Goal: Information Seeking & Learning: Learn about a topic

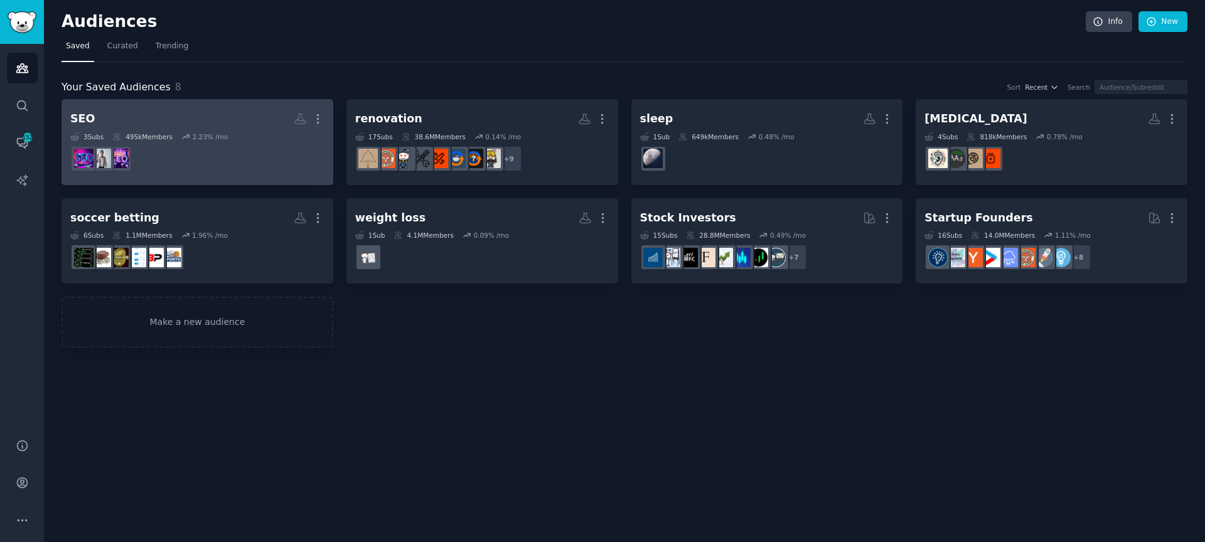
click at [152, 107] on link "SEO More 3 Sub s 495k Members 2.23 % /mo" at bounding box center [198, 142] width 272 height 86
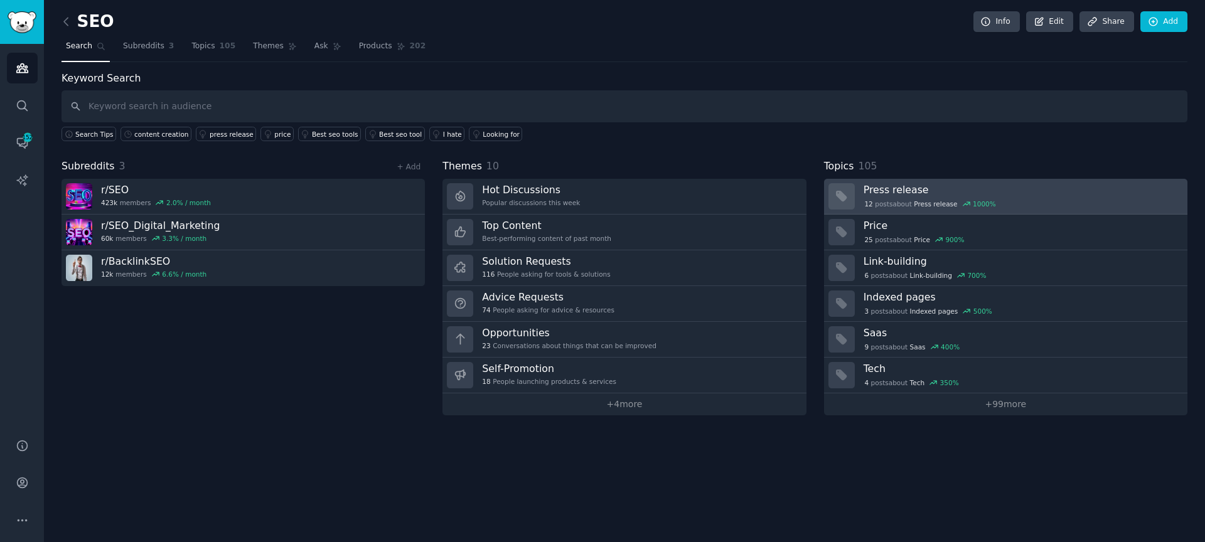
click at [877, 186] on h3 "Press release" at bounding box center [1021, 189] width 315 height 13
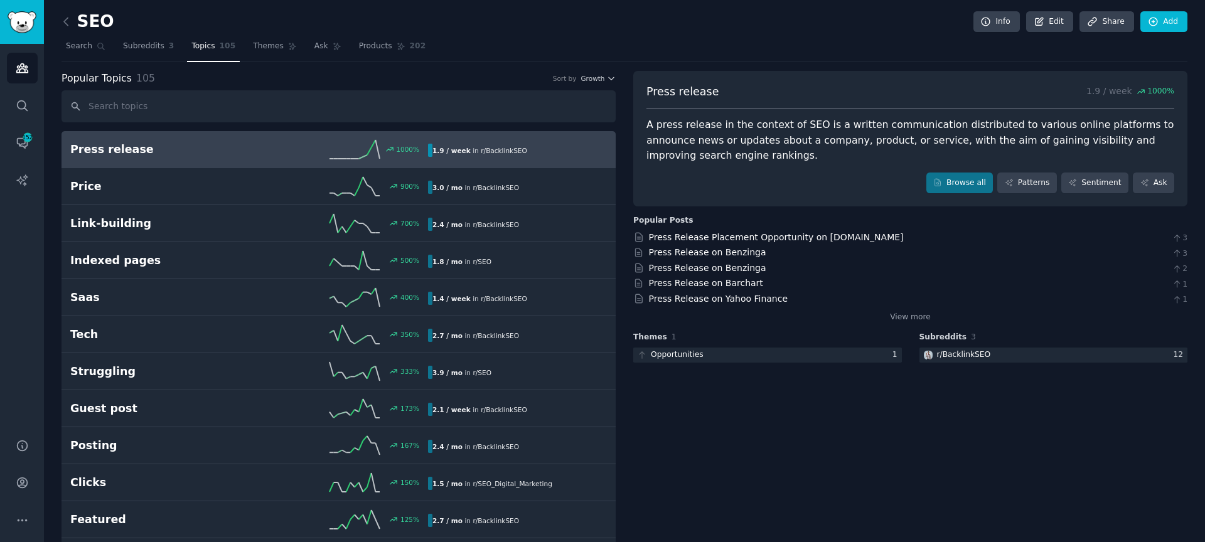
click at [239, 143] on h2 "Press release" at bounding box center [159, 150] width 179 height 16
click at [922, 241] on div "Press Release Placement Opportunity on [DOMAIN_NAME] 3" at bounding box center [910, 237] width 554 height 13
click at [808, 241] on link "Press Release Placement Opportunity on [DOMAIN_NAME]" at bounding box center [776, 237] width 255 height 10
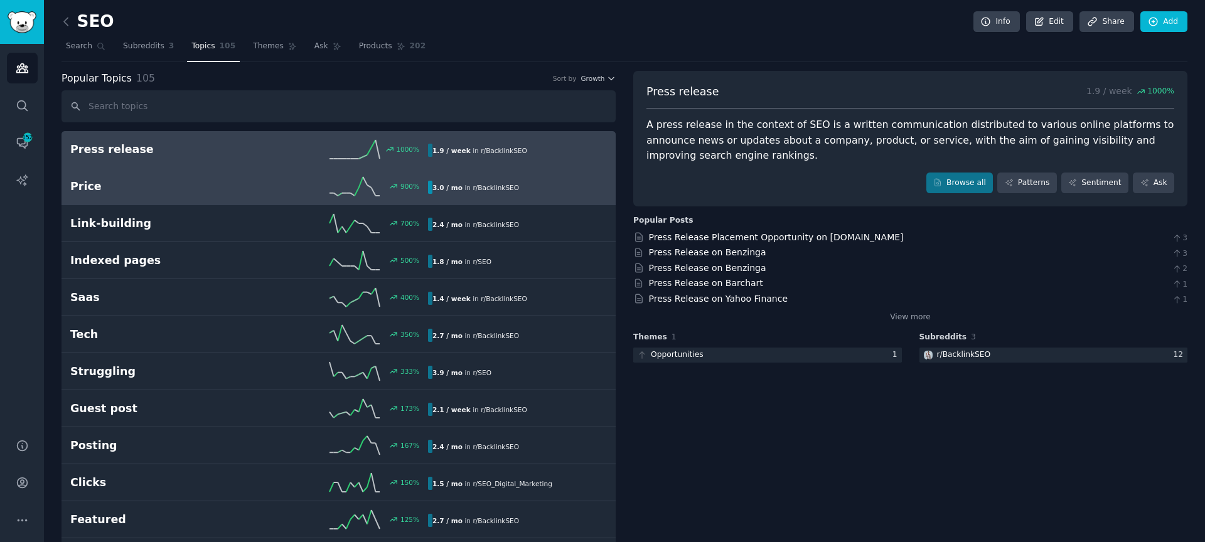
click at [200, 182] on h2 "Price" at bounding box center [159, 187] width 179 height 16
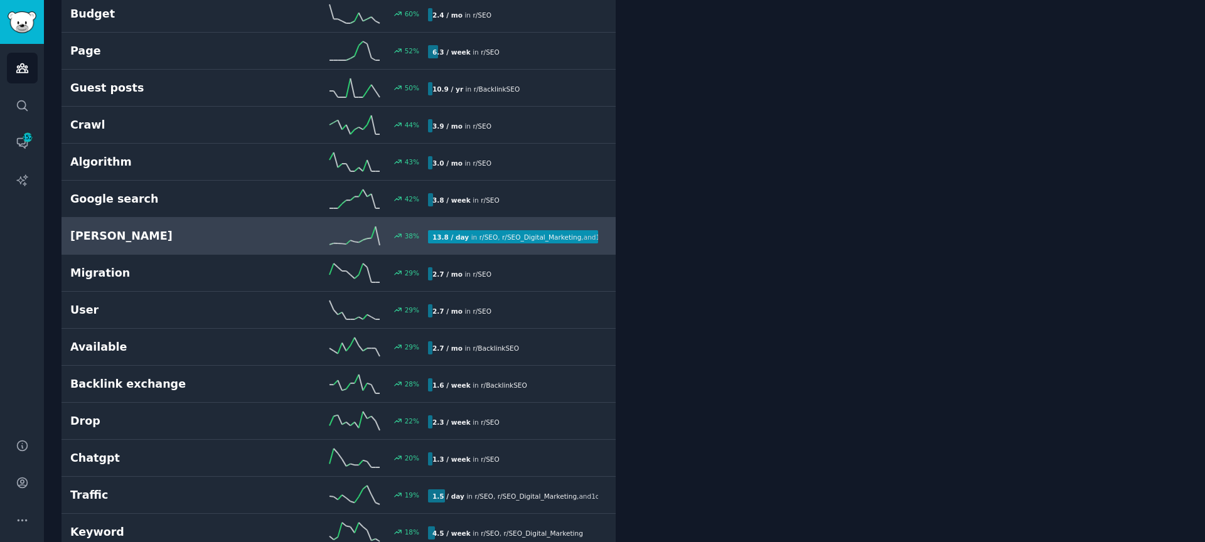
click at [171, 240] on h2 "[PERSON_NAME]" at bounding box center [159, 236] width 179 height 16
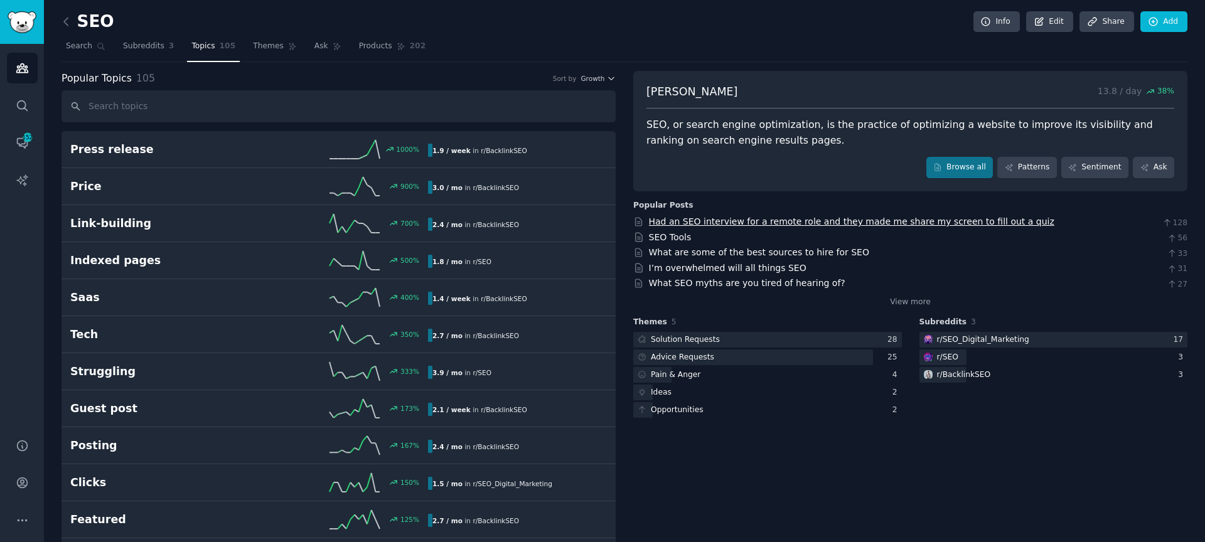
click at [928, 221] on link "Had an SEO interview for a remote role and they made me share my screen to fill…" at bounding box center [851, 222] width 405 height 10
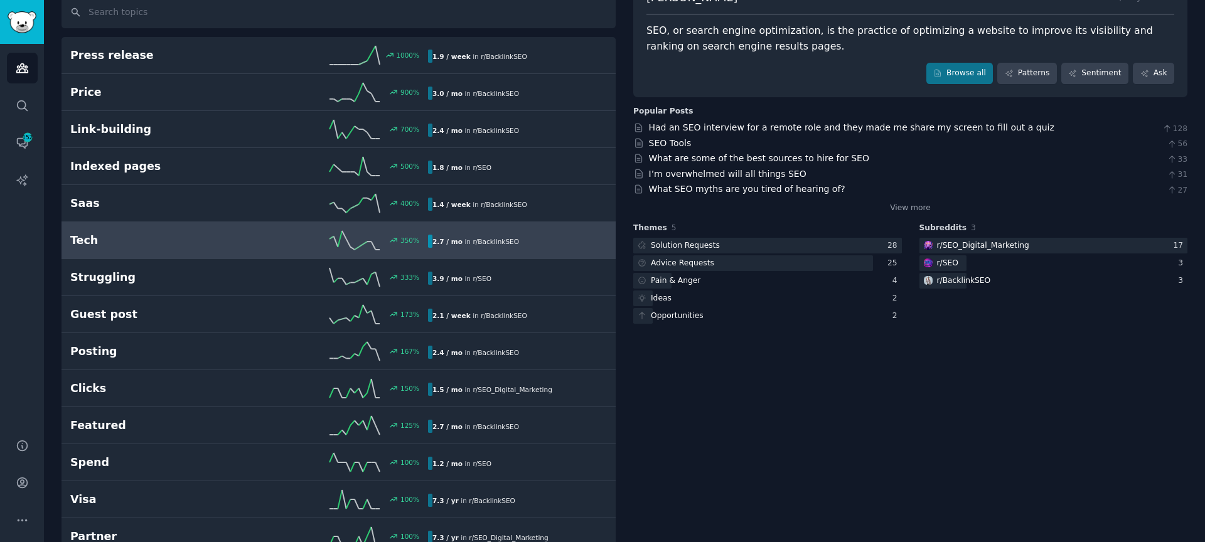
scroll to position [77, 0]
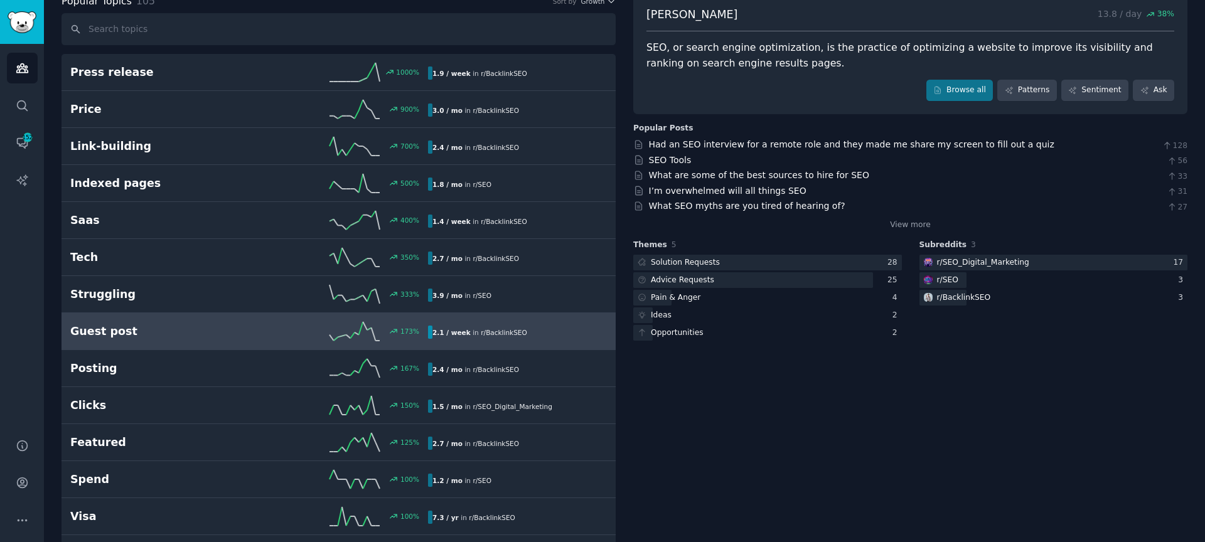
click at [146, 327] on h2 "Guest post" at bounding box center [159, 332] width 179 height 16
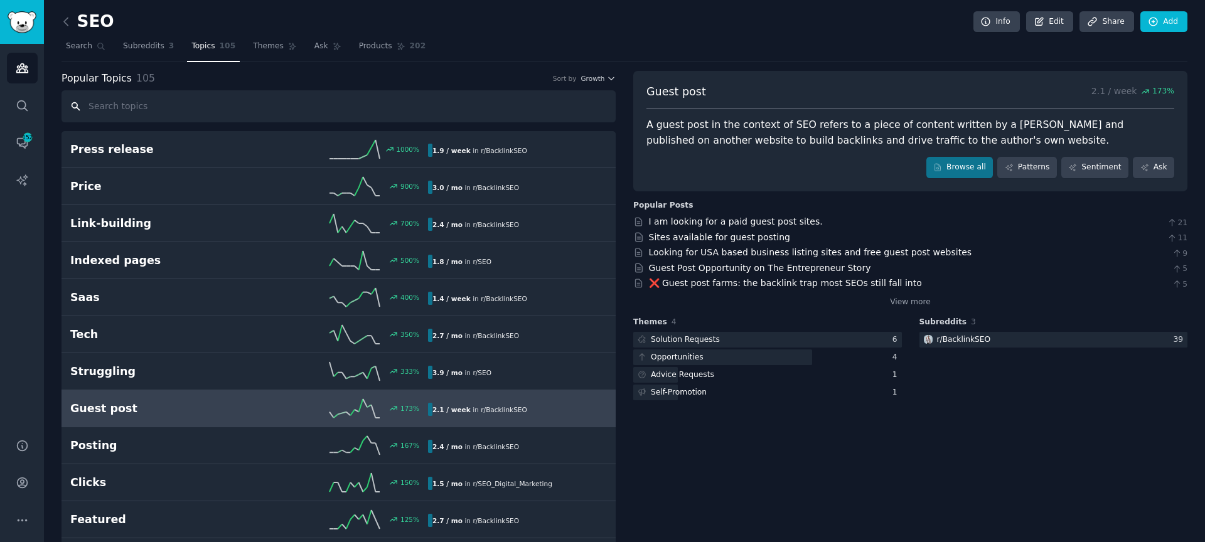
click at [151, 107] on input "text" at bounding box center [339, 106] width 554 height 32
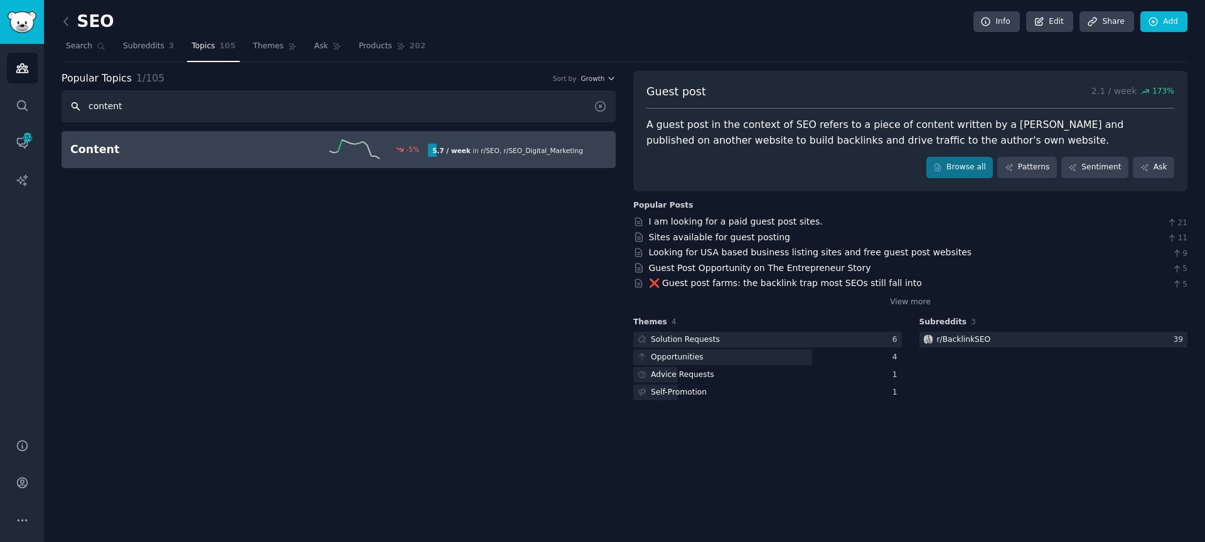
type input "content"
click at [147, 161] on link "Content -5 % 5.7 / week in r/ SEO , r/ SEO_Digital_Marketing" at bounding box center [339, 149] width 554 height 37
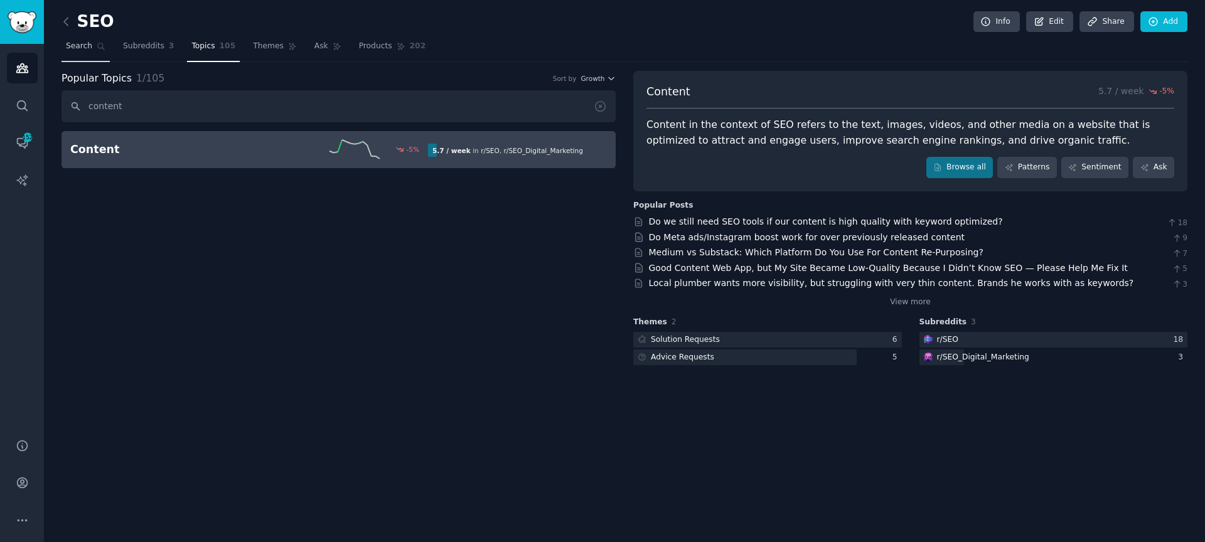
click at [86, 47] on span "Search" at bounding box center [79, 46] width 26 height 11
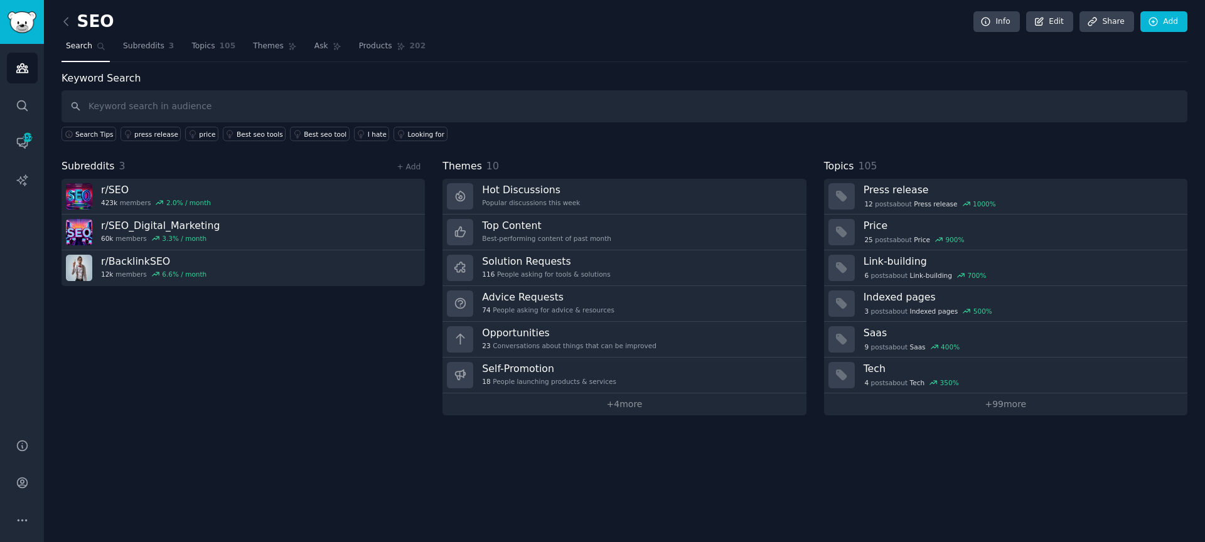
click at [153, 105] on input "text" at bounding box center [625, 106] width 1126 height 32
type input "content tools"
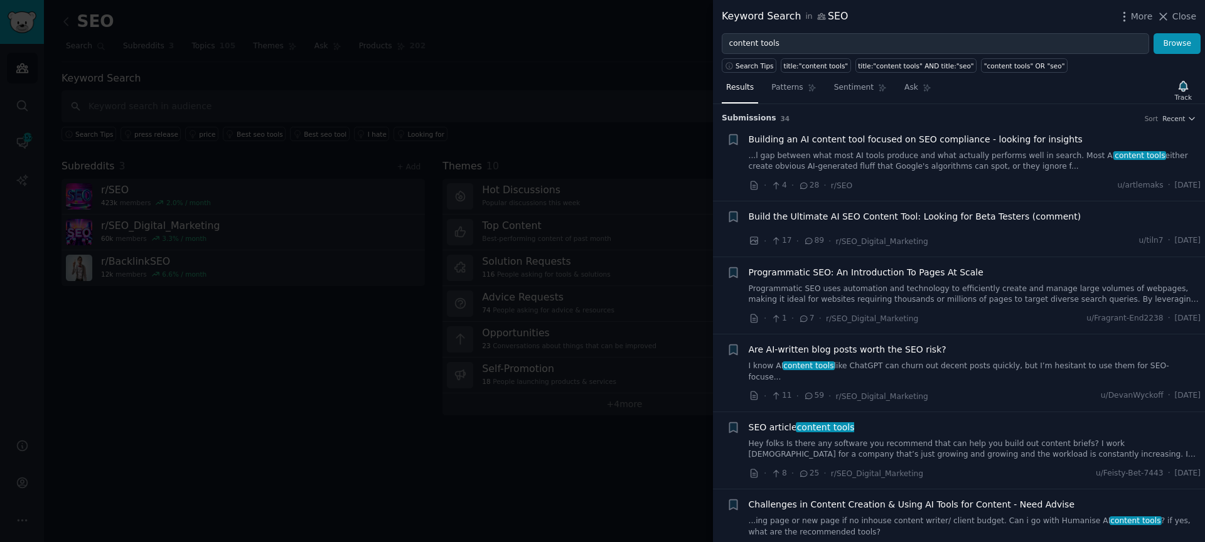
click at [853, 348] on span "Are AI-written blog posts worth the SEO risk?" at bounding box center [848, 349] width 198 height 13
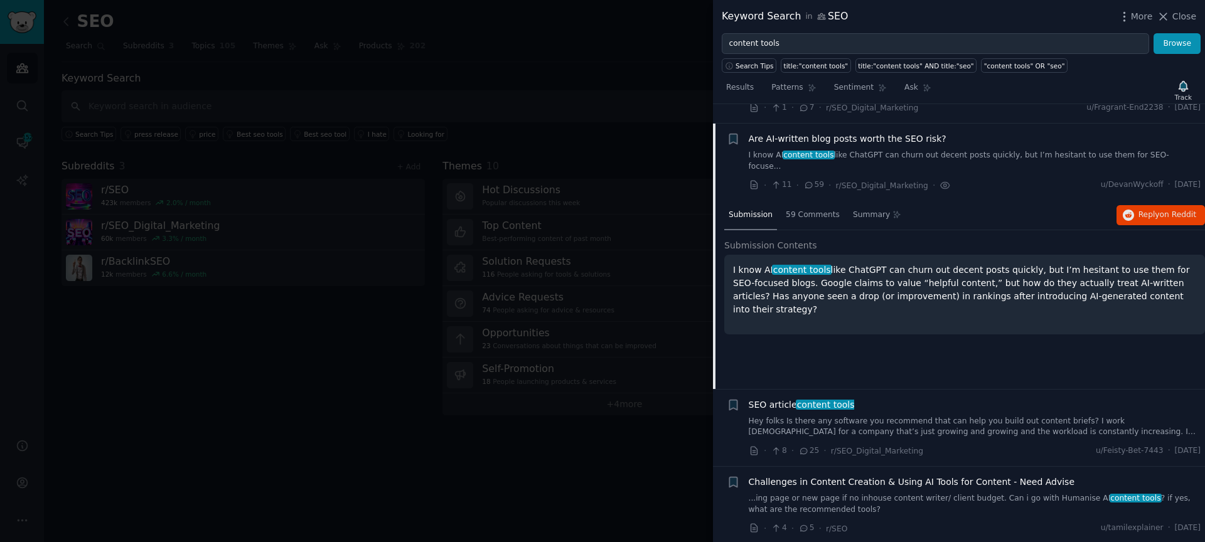
scroll to position [230, 0]
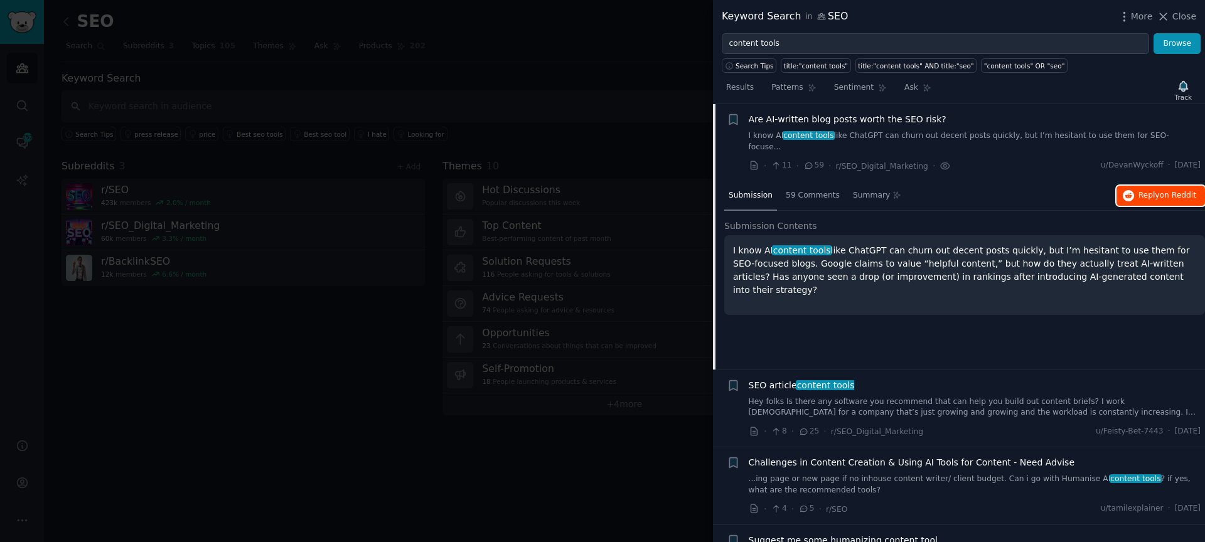
click at [1129, 190] on icon "button" at bounding box center [1128, 195] width 11 height 11
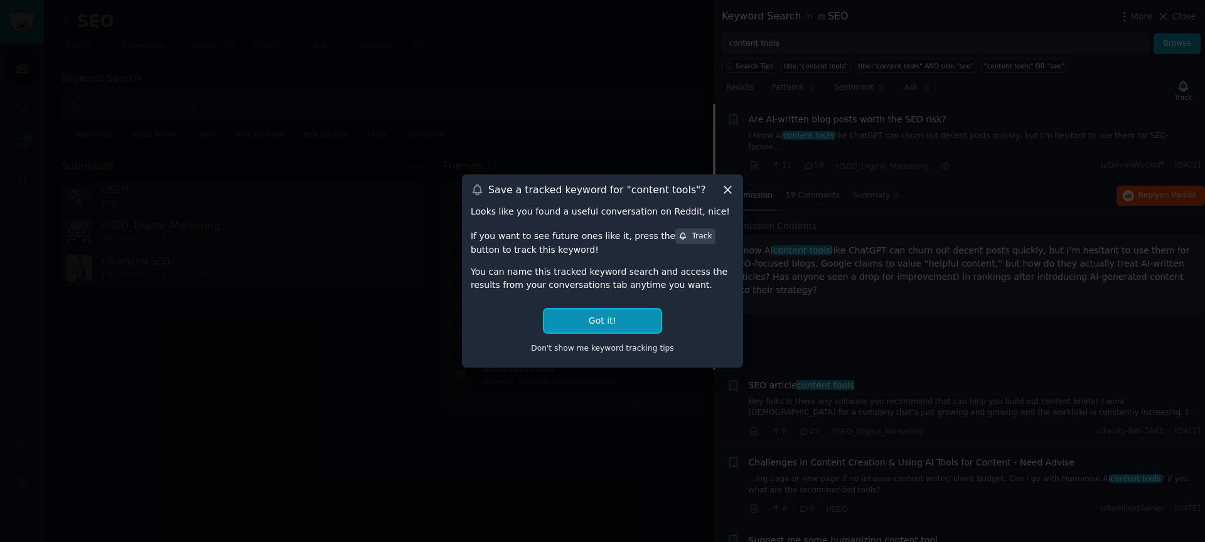
drag, startPoint x: 587, startPoint y: 321, endPoint x: 326, endPoint y: 176, distance: 298.9
click at [587, 319] on button "Got it!" at bounding box center [602, 320] width 117 height 23
